Goal: Find contact information: Find contact information

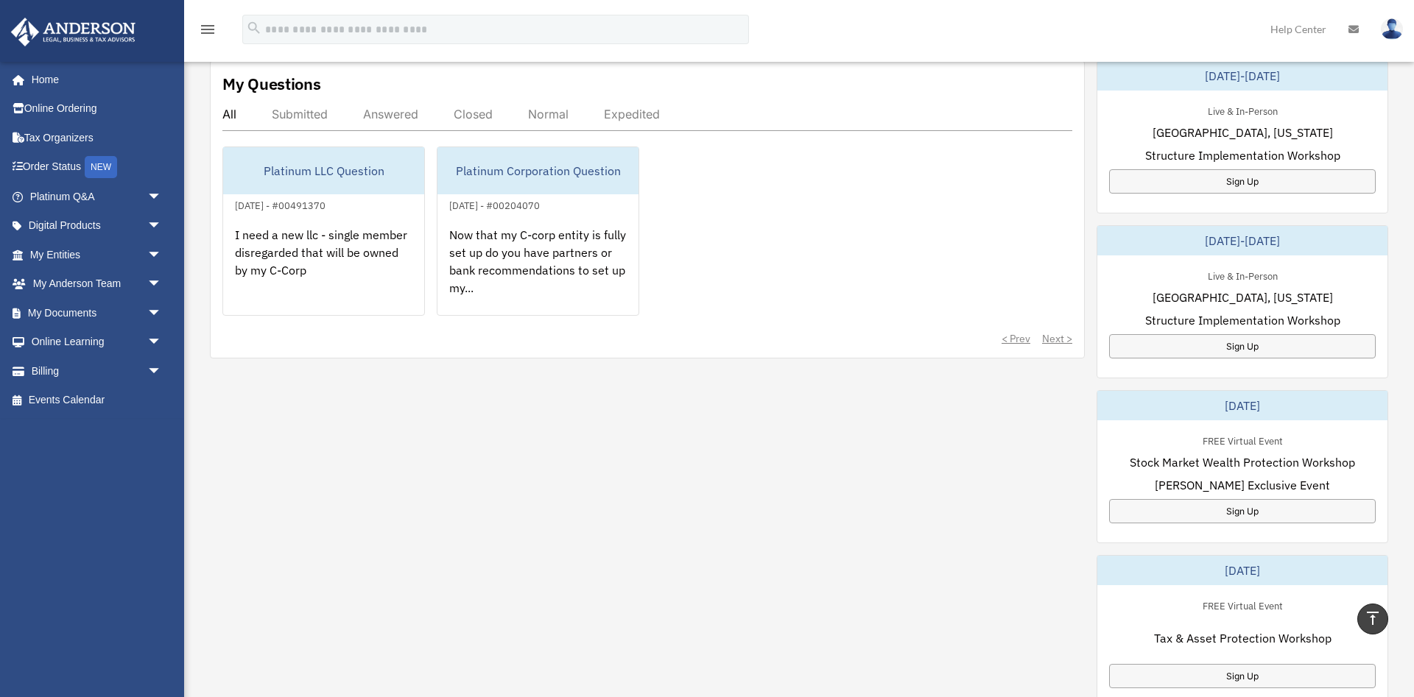
scroll to position [75, 0]
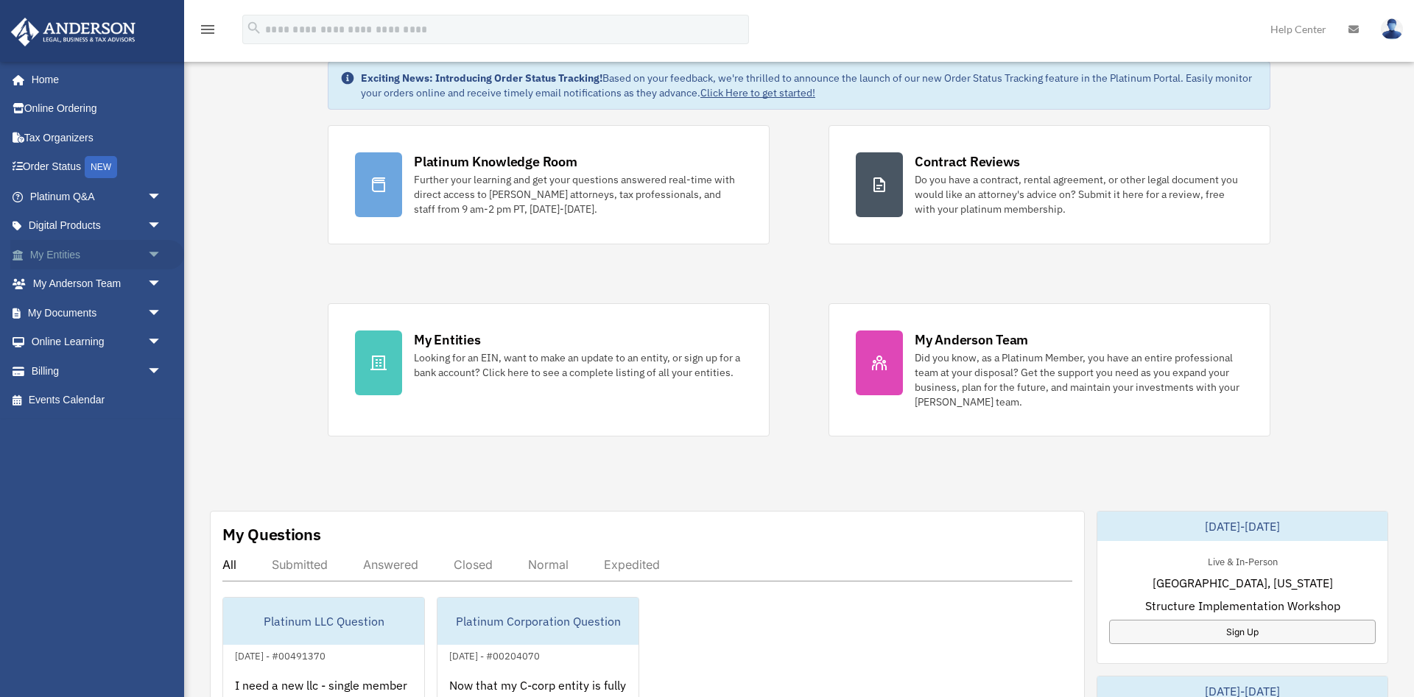
click at [154, 250] on span "arrow_drop_down" at bounding box center [161, 255] width 29 height 30
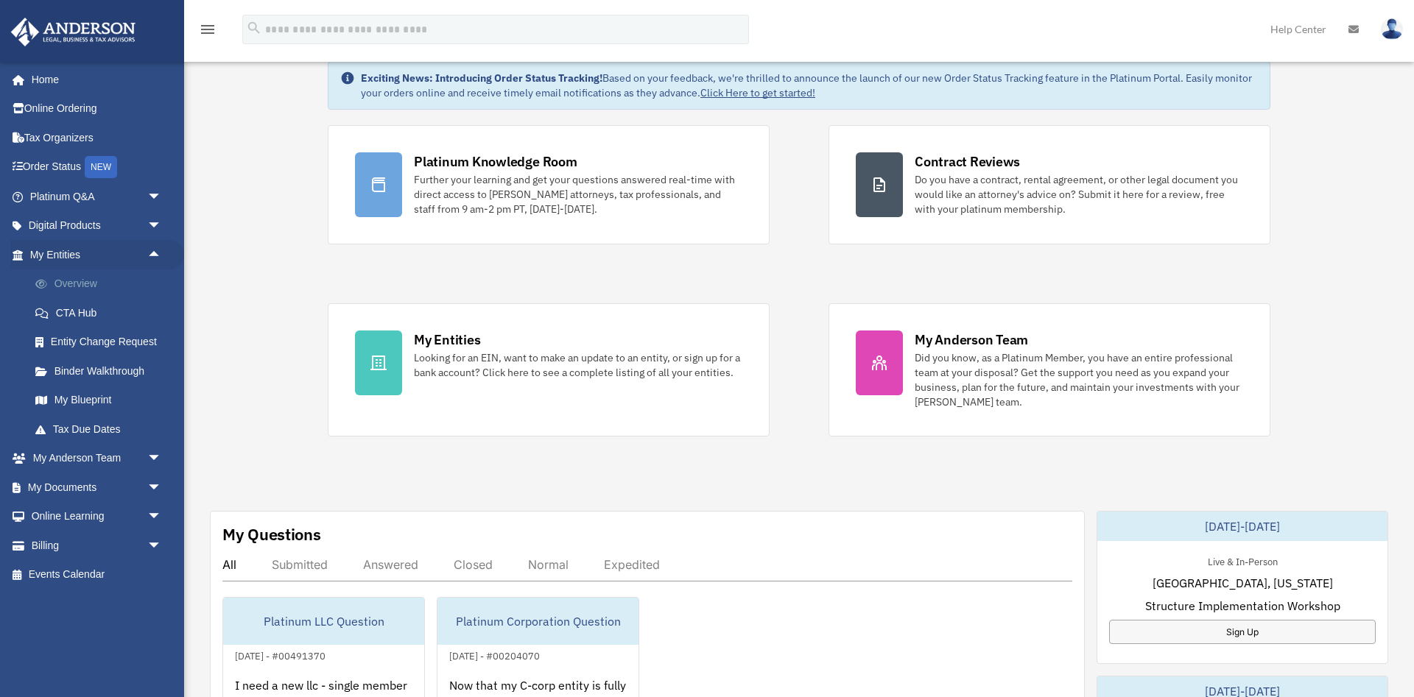
click at [95, 282] on link "Overview" at bounding box center [102, 284] width 163 height 29
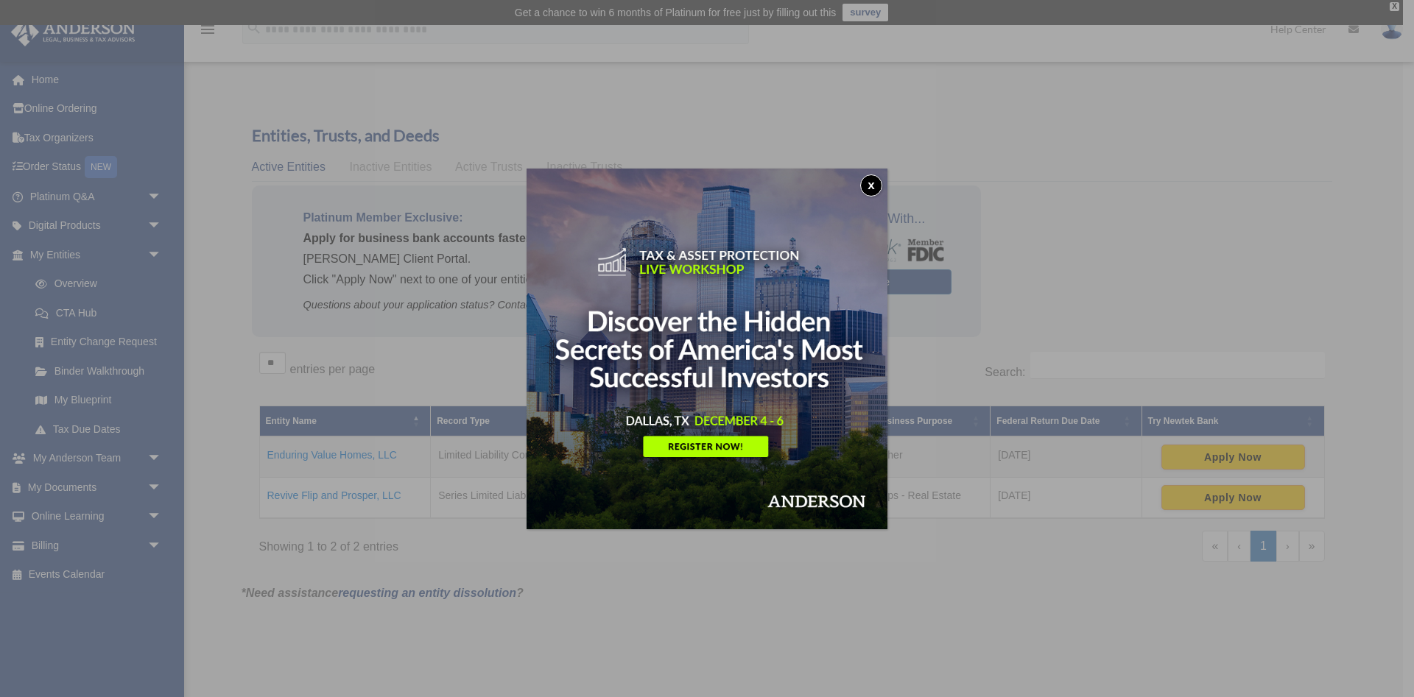
click at [867, 180] on button "x" at bounding box center [871, 186] width 22 height 22
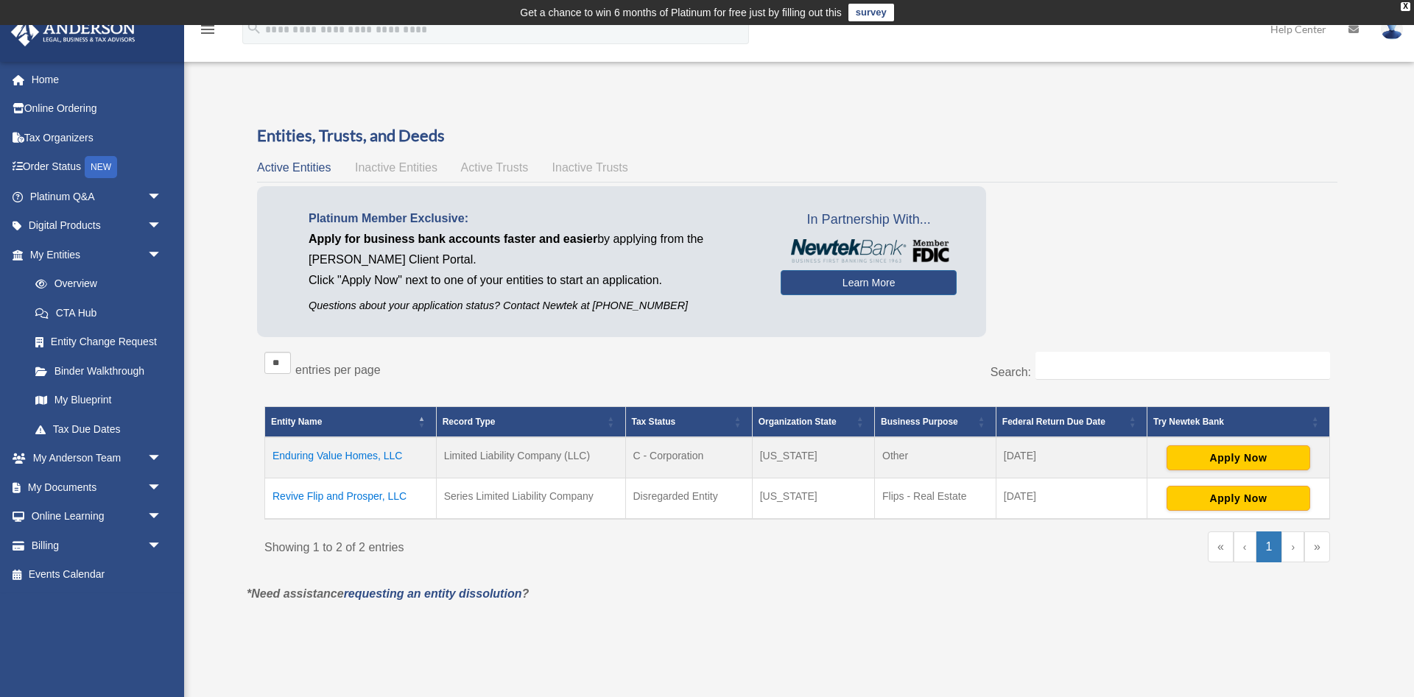
click at [325, 491] on td "Revive Flip and Prosper, LLC" at bounding box center [351, 498] width 172 height 41
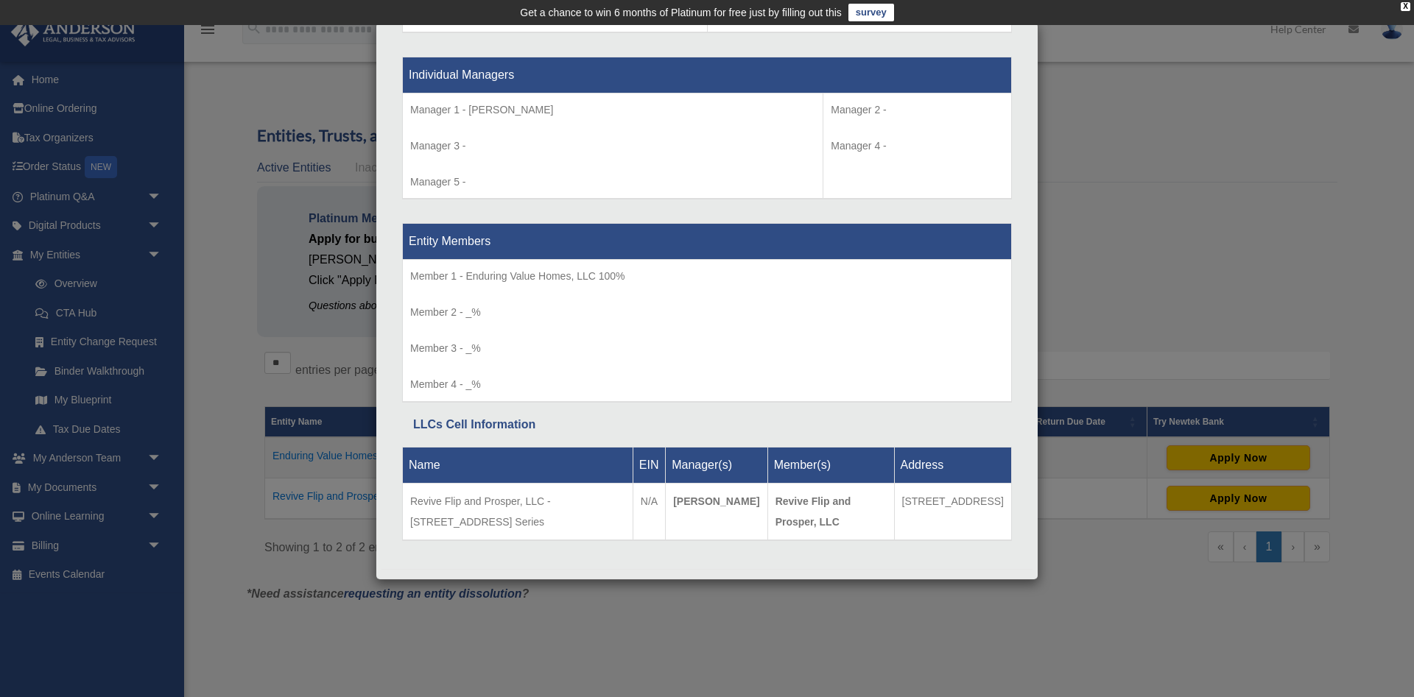
scroll to position [1352, 0]
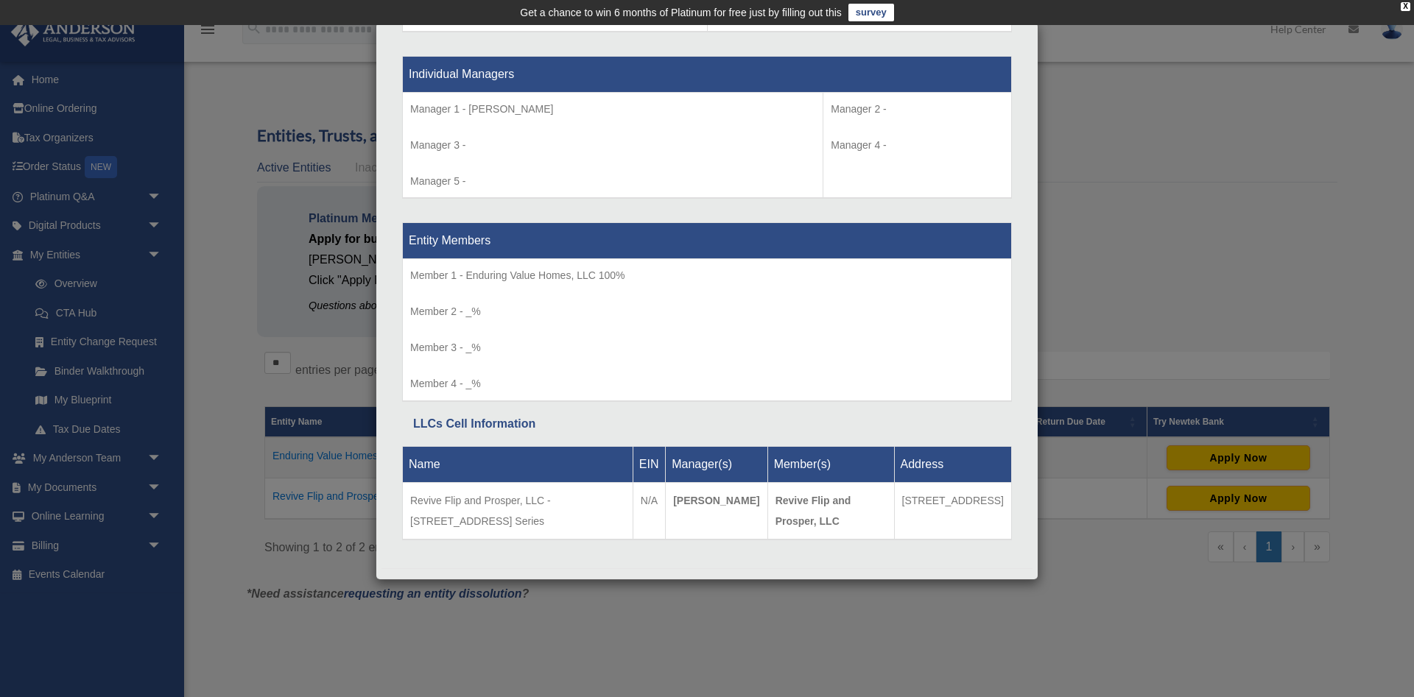
drag, startPoint x: 978, startPoint y: 501, endPoint x: 874, endPoint y: 500, distance: 103.8
click at [894, 500] on td "11441 S. Fairfield Avenue, Chicago, IL 60655" at bounding box center [953, 510] width 118 height 57
drag, startPoint x: 591, startPoint y: 496, endPoint x: 409, endPoint y: 490, distance: 181.3
click at [409, 490] on td "Revive Flip and Prosper, LLC - 11441S Ave, Protected Series" at bounding box center [518, 510] width 230 height 57
copy td "Revive Flip and Prosper, LLC - 11441S"
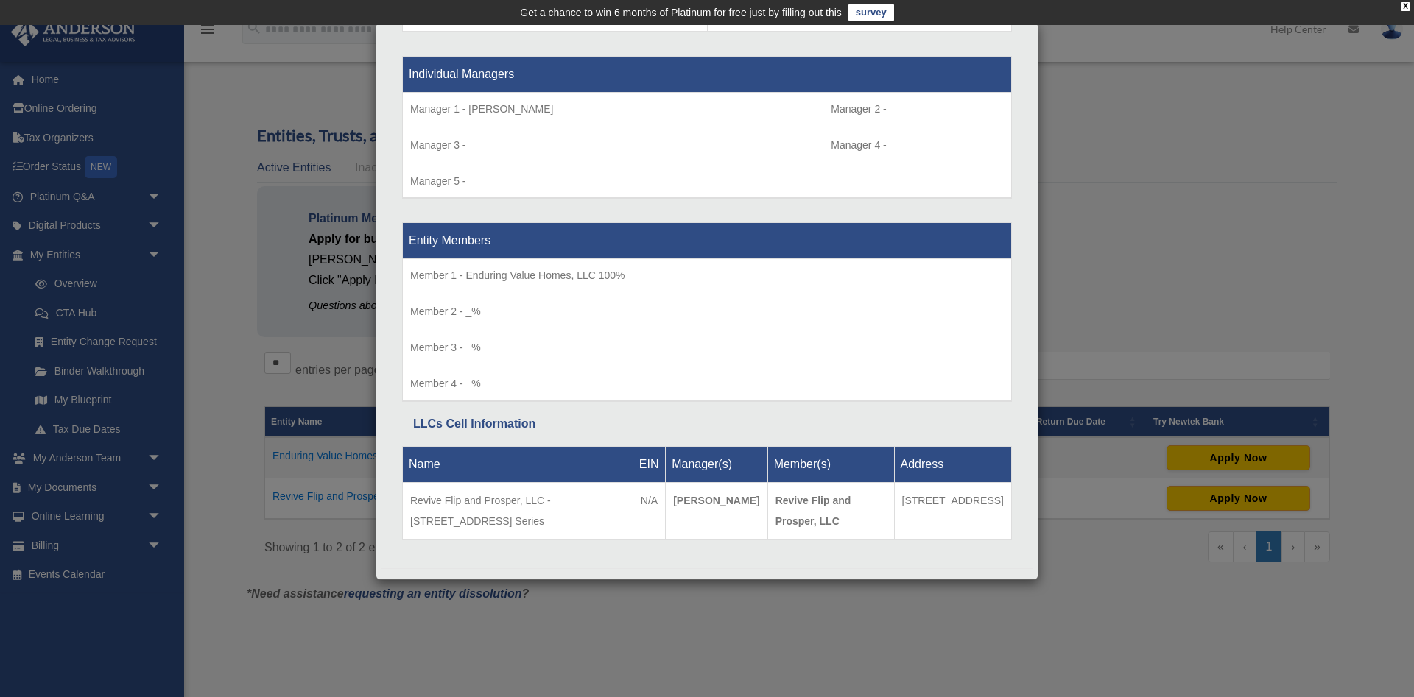
click at [677, 650] on div "Details × Articles Sent Organizational Date" at bounding box center [707, 348] width 1414 height 697
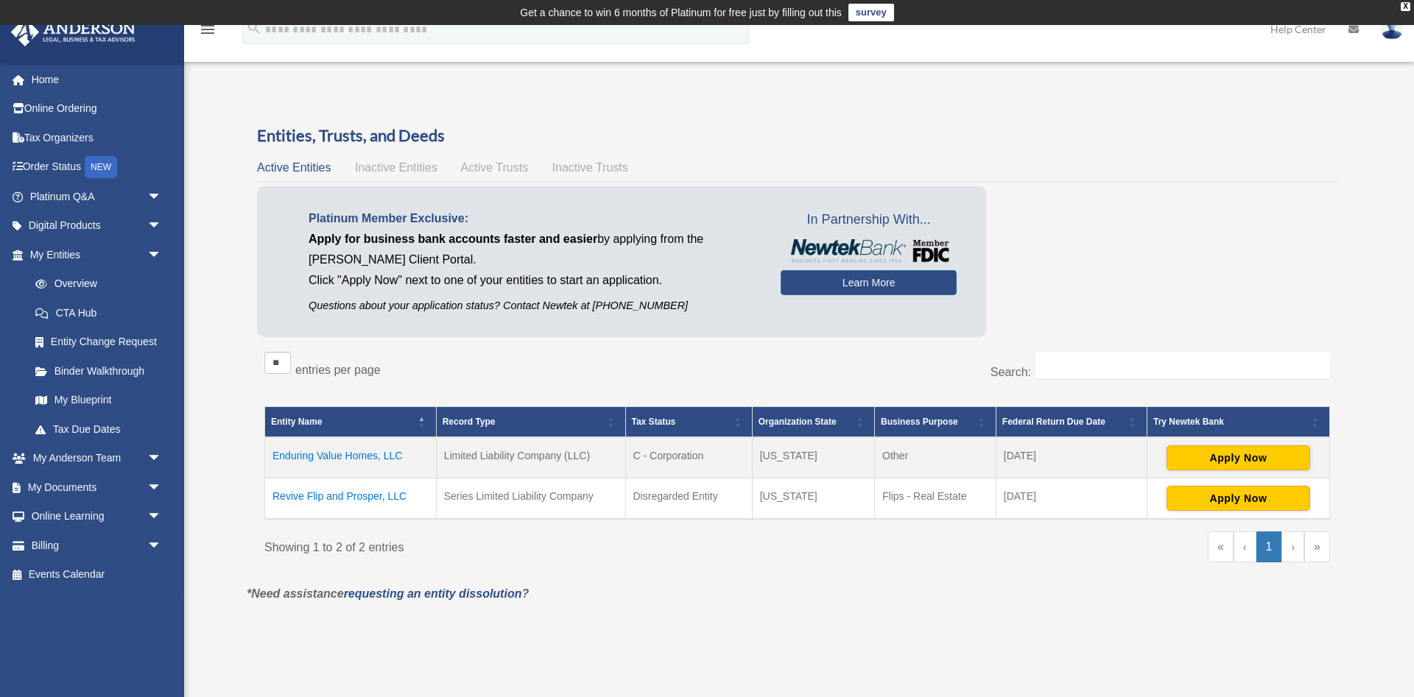
click at [393, 164] on span "Inactive Entities" at bounding box center [396, 167] width 82 height 13
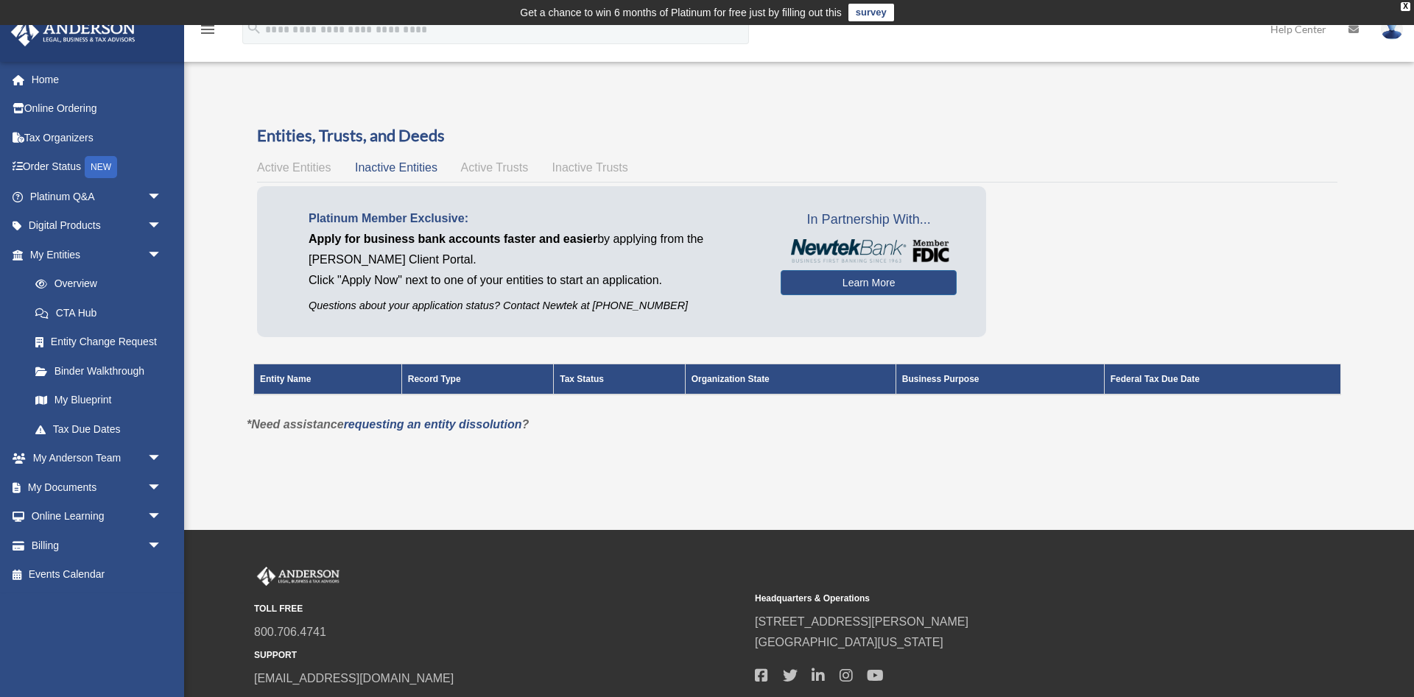
click at [478, 163] on span "Active Trusts" at bounding box center [495, 167] width 68 height 13
click at [584, 163] on span "Inactive Trusts" at bounding box center [590, 167] width 76 height 13
click at [506, 163] on span "Active Trusts" at bounding box center [495, 167] width 68 height 13
click at [1399, 3] on td "Get a chance to win 6 months of Platinum for free just by filling out this surv…" at bounding box center [707, 12] width 1414 height 25
click at [1404, 5] on div "X" at bounding box center [1406, 6] width 10 height 9
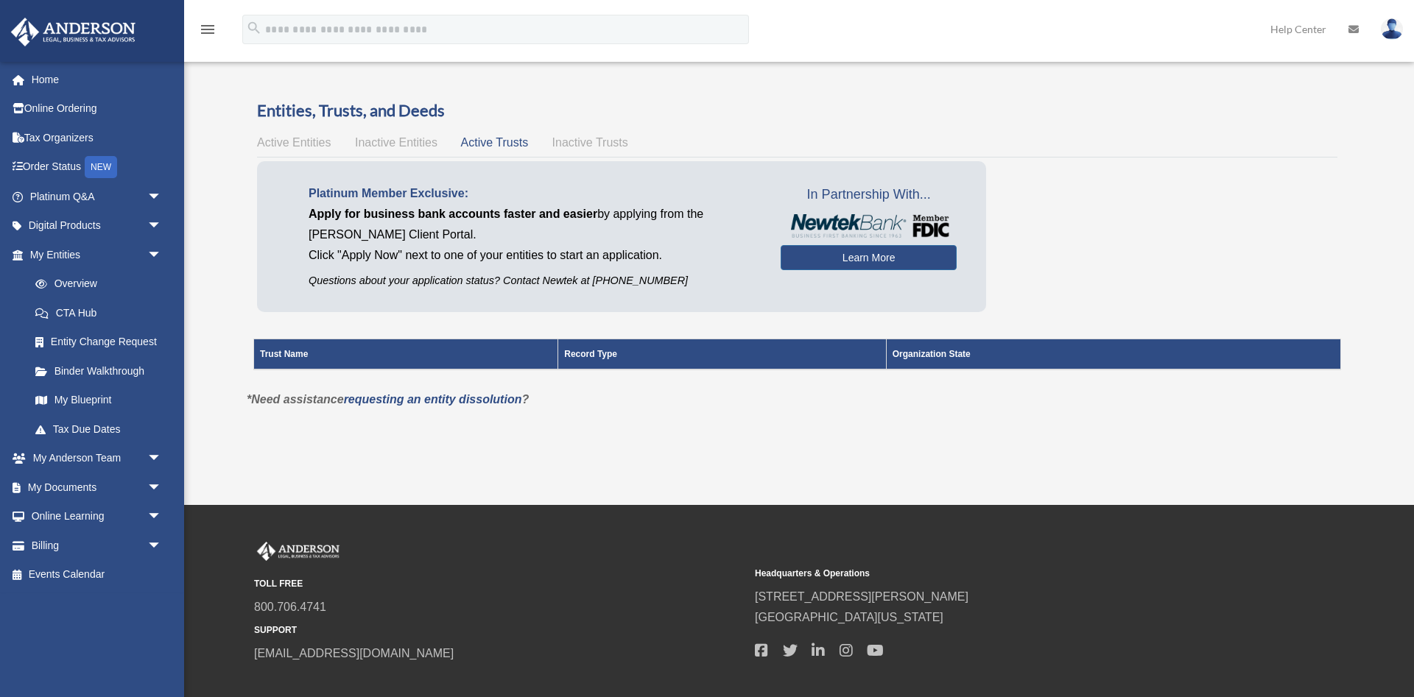
click at [388, 145] on span "Inactive Entities" at bounding box center [396, 142] width 82 height 13
click at [291, 141] on span "Active Entities" at bounding box center [294, 142] width 74 height 13
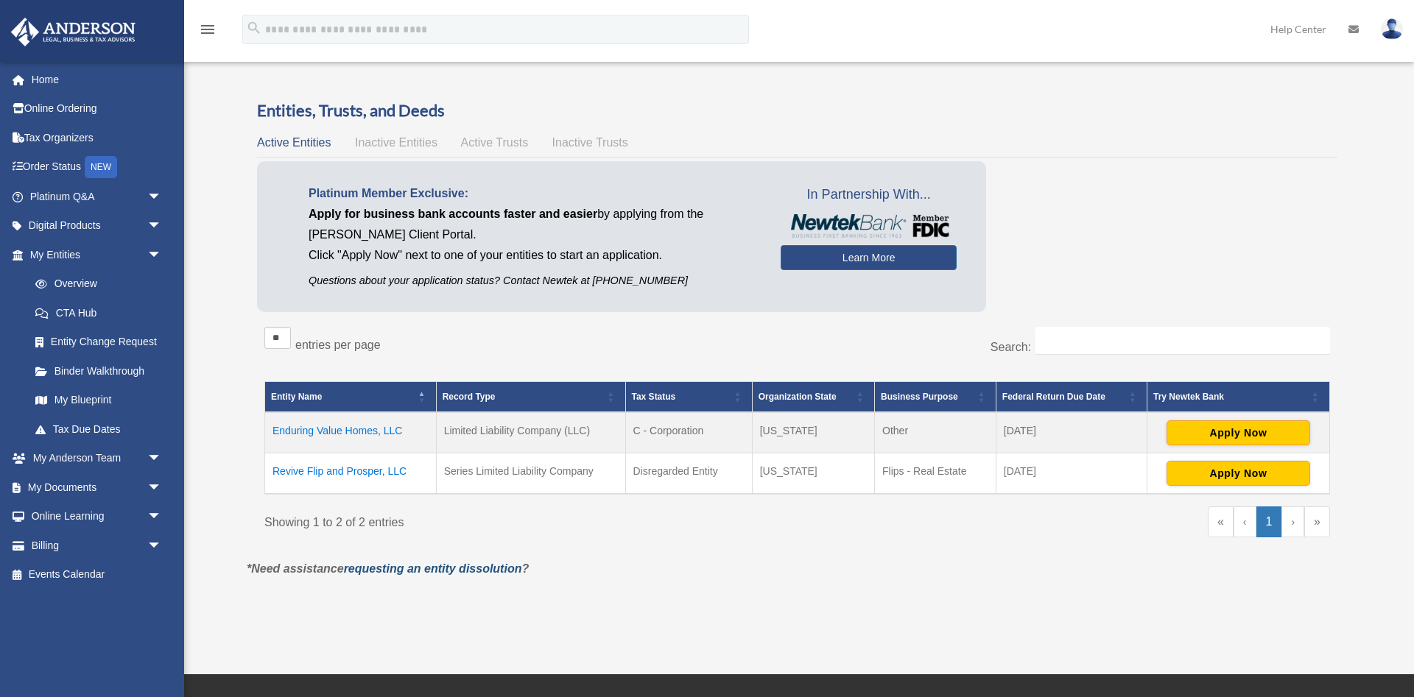
click at [468, 567] on link "requesting an entity dissolution" at bounding box center [433, 569] width 178 height 13
click at [366, 471] on td "Revive Flip and Prosper, LLC" at bounding box center [351, 473] width 172 height 41
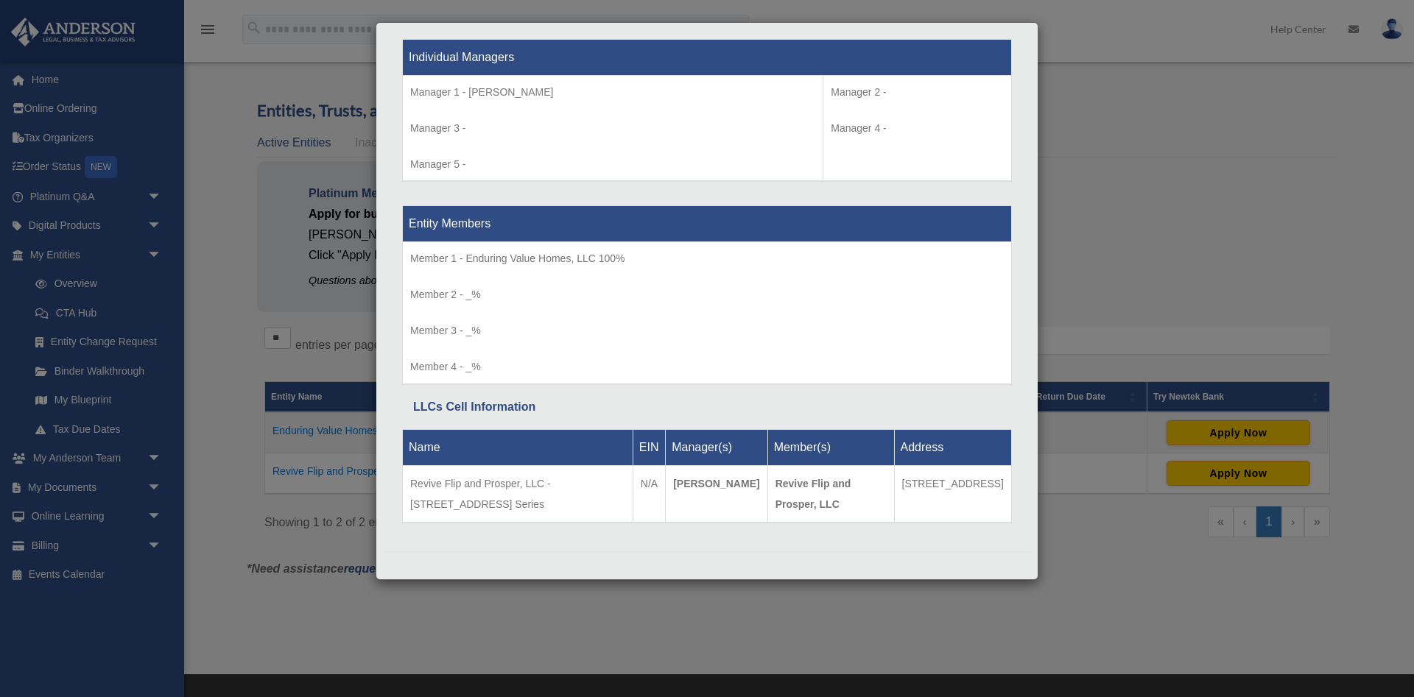
scroll to position [253, 0]
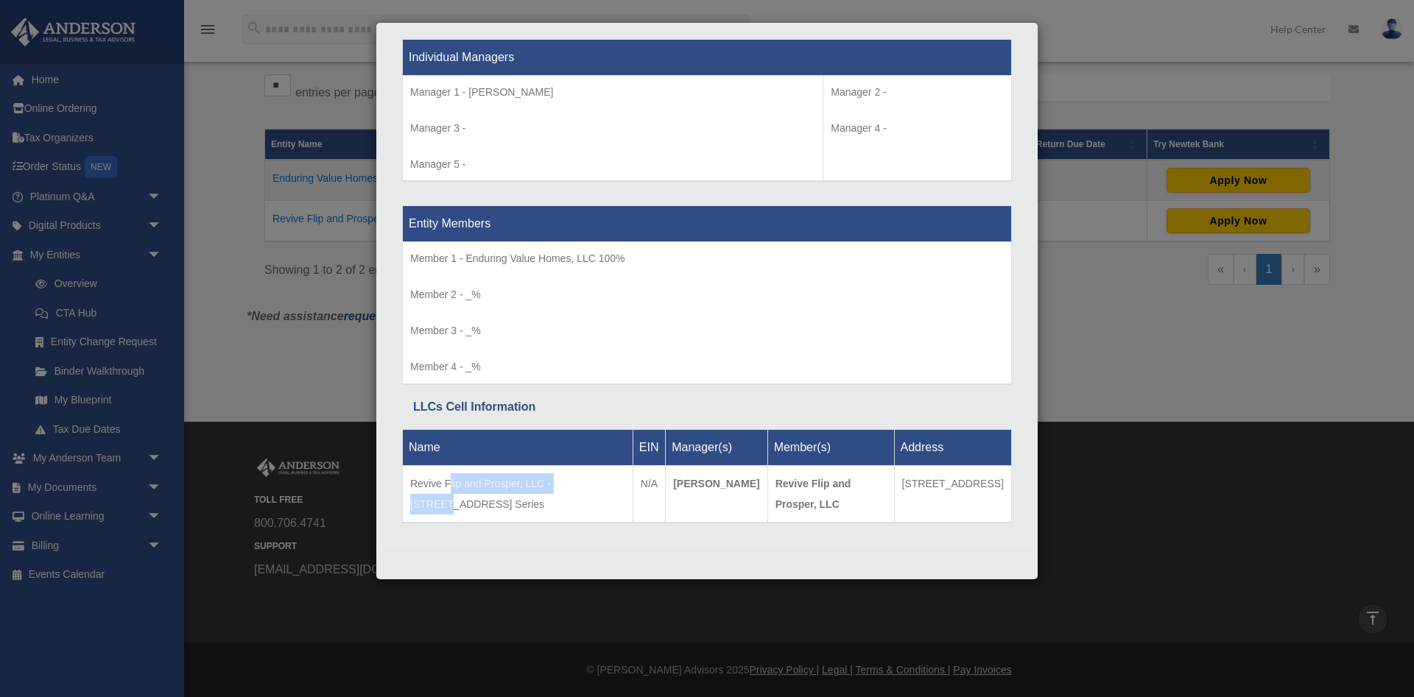
drag, startPoint x: 591, startPoint y: 482, endPoint x: 448, endPoint y: 492, distance: 143.2
click at [448, 492] on td "Revive Flip and Prosper, LLC - 11441S Ave, Protected Series" at bounding box center [518, 493] width 230 height 57
drag, startPoint x: 518, startPoint y: 507, endPoint x: 412, endPoint y: 489, distance: 107.6
click at [412, 489] on td "Revive Flip and Prosper, LLC - 11441S Ave, Protected Series" at bounding box center [518, 493] width 230 height 57
copy td "Revive Flip and Prosper, LLC - 11441S Ave, Protected Series"
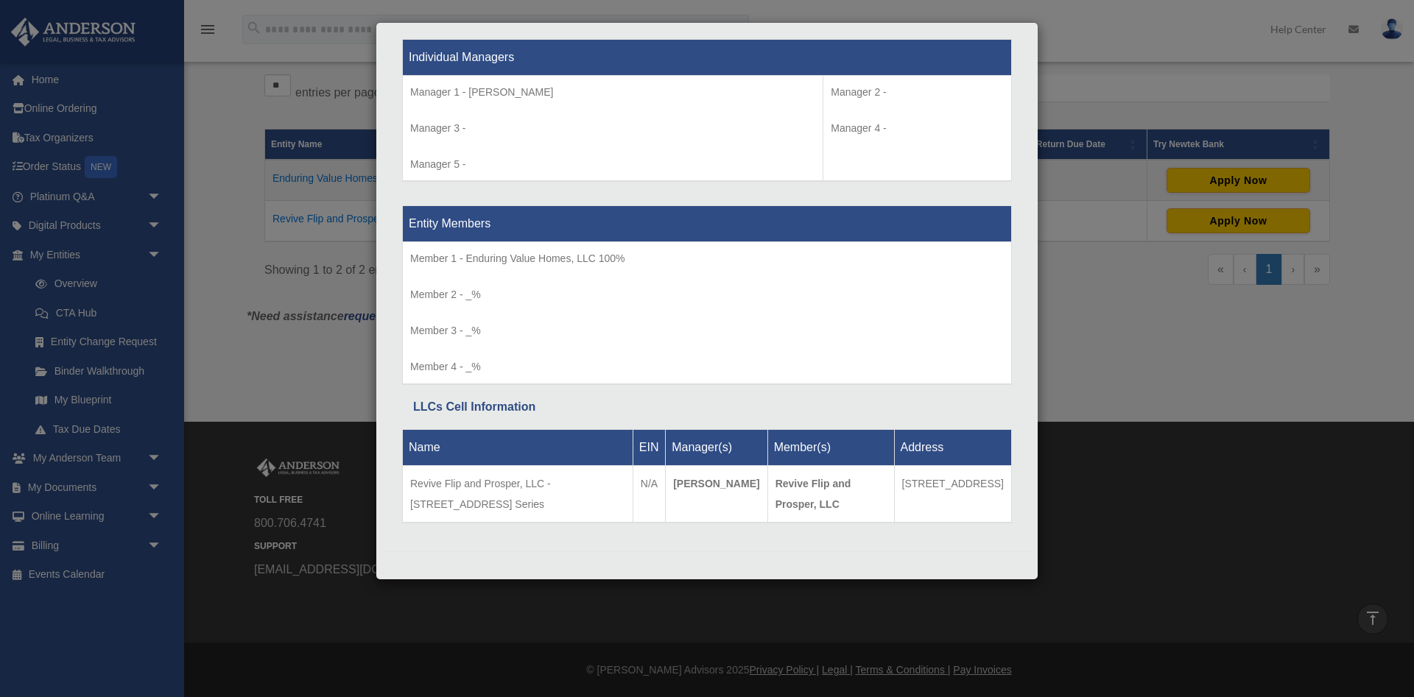
click at [1115, 493] on div "Details × Articles Sent Organizational Date" at bounding box center [707, 348] width 1414 height 697
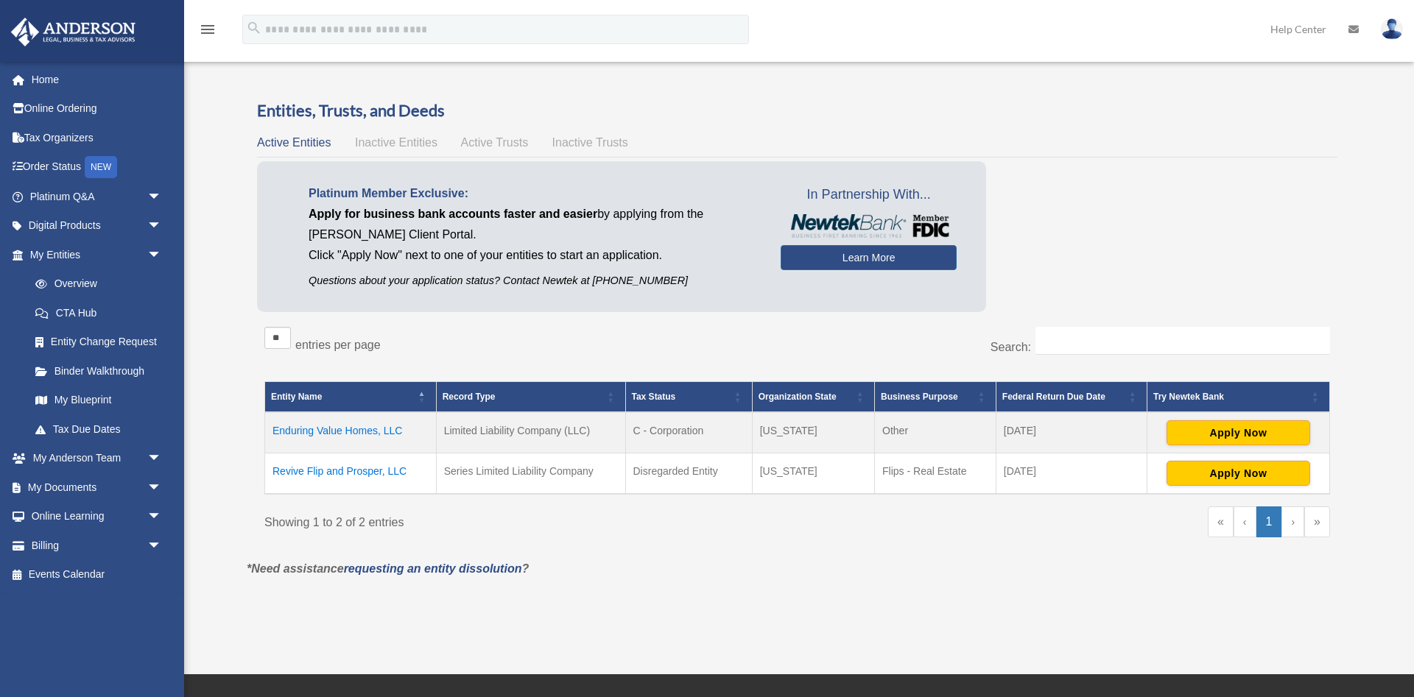
scroll to position [0, 0]
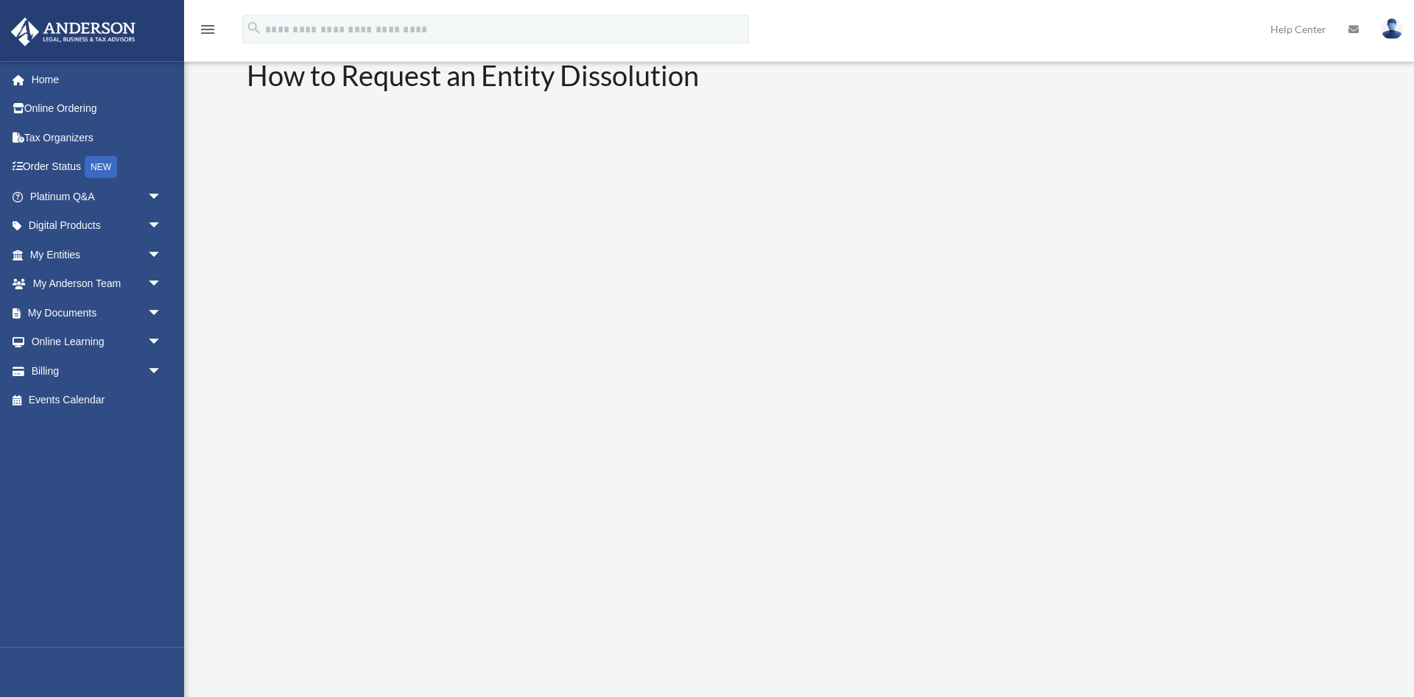
scroll to position [75, 0]
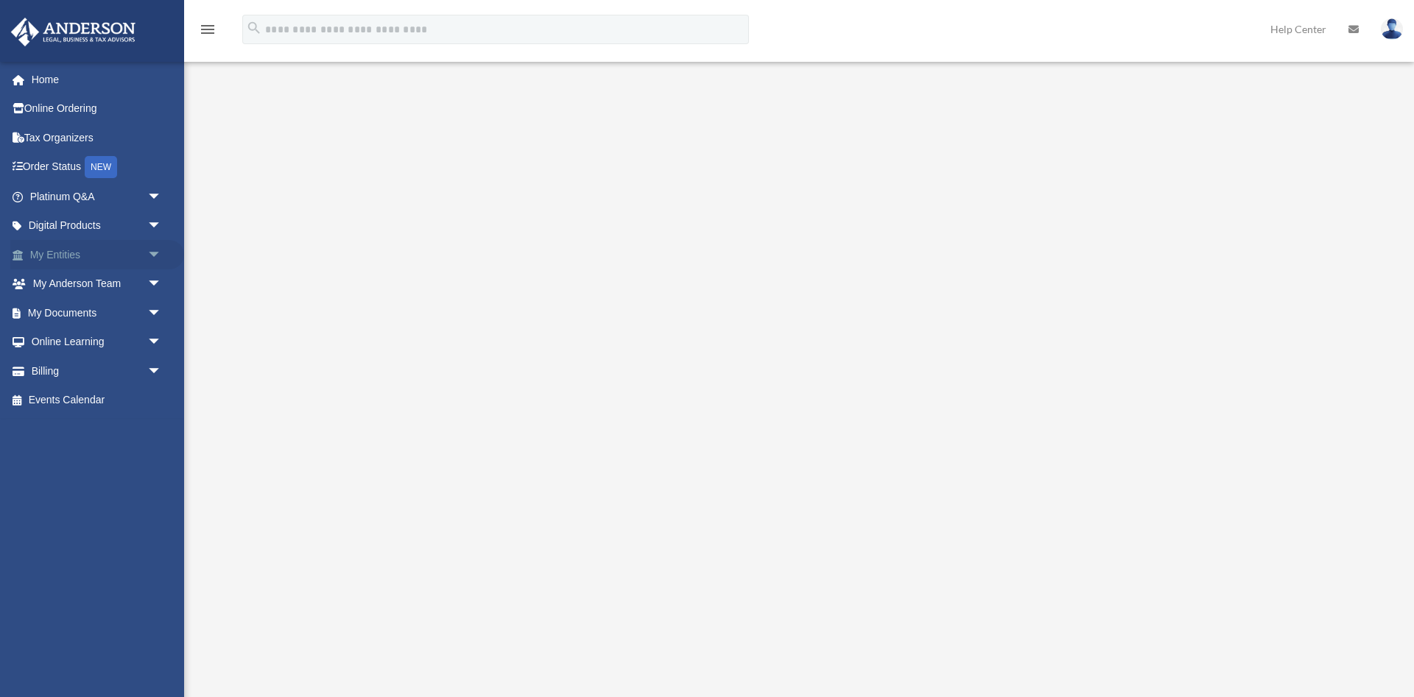
click at [156, 251] on span "arrow_drop_down" at bounding box center [161, 255] width 29 height 30
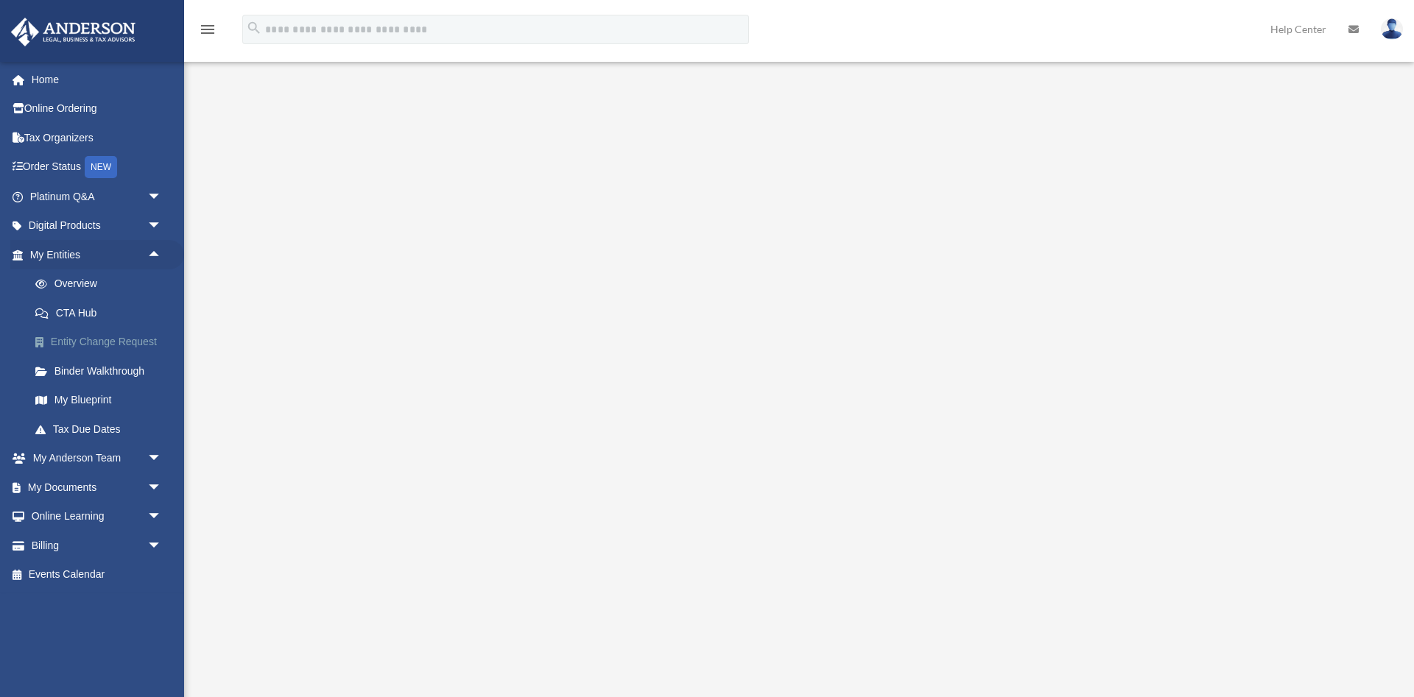
click at [114, 341] on link "Entity Change Request" at bounding box center [102, 342] width 163 height 29
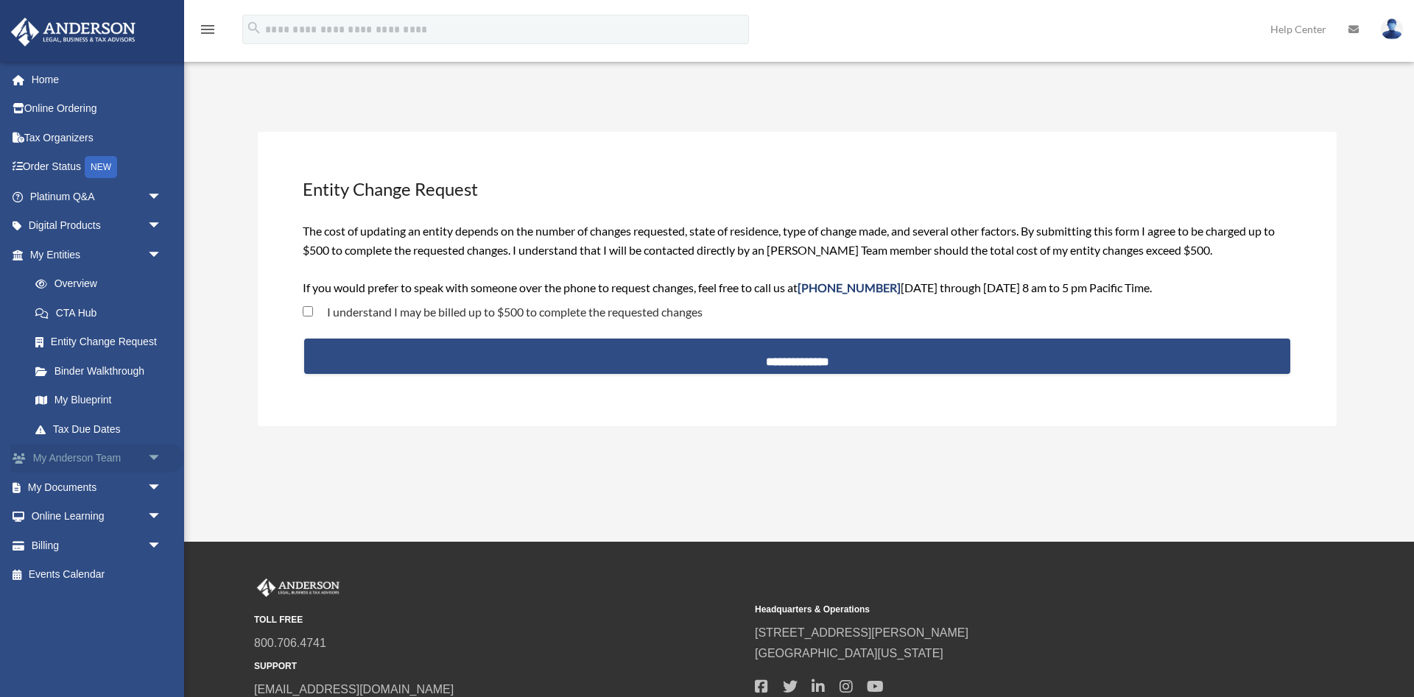
click at [147, 456] on span "arrow_drop_down" at bounding box center [161, 459] width 29 height 30
click at [134, 482] on link "My Anderson Team" at bounding box center [102, 487] width 163 height 29
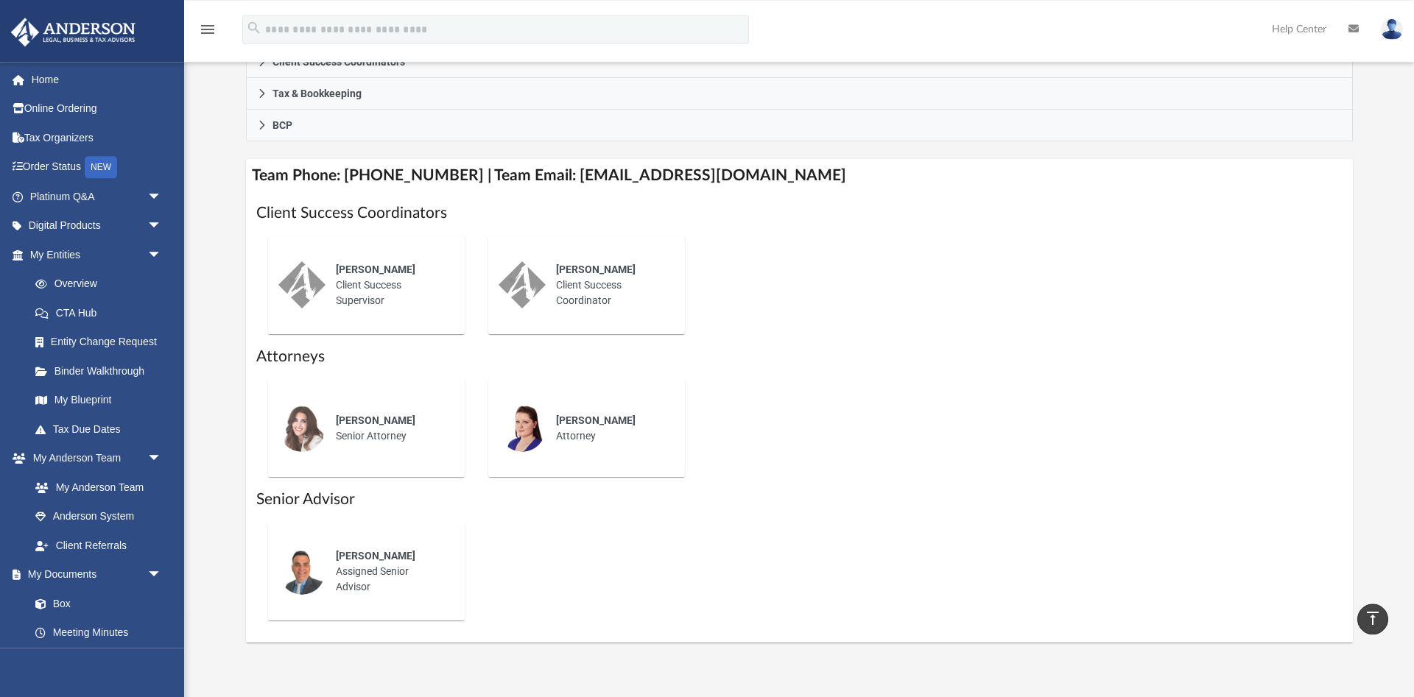
scroll to position [451, 0]
drag, startPoint x: 767, startPoint y: 176, endPoint x: 549, endPoint y: 166, distance: 218.2
click at [549, 166] on h4 "Team Phone: [PHONE_NUMBER] | Team Email: [EMAIL_ADDRESS][DOMAIN_NAME]" at bounding box center [799, 177] width 1107 height 33
copy h4 "[EMAIL_ADDRESS][DOMAIN_NAME]"
